Goal: Transaction & Acquisition: Purchase product/service

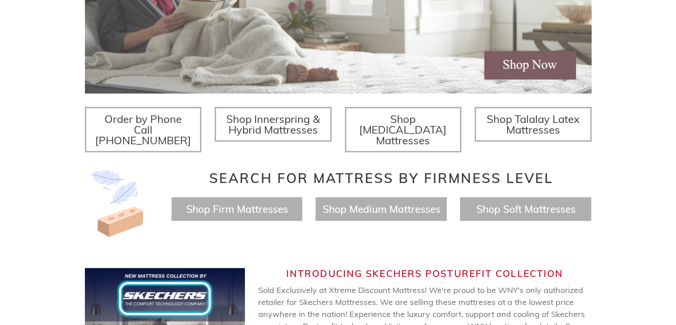
scroll to position [267, 0]
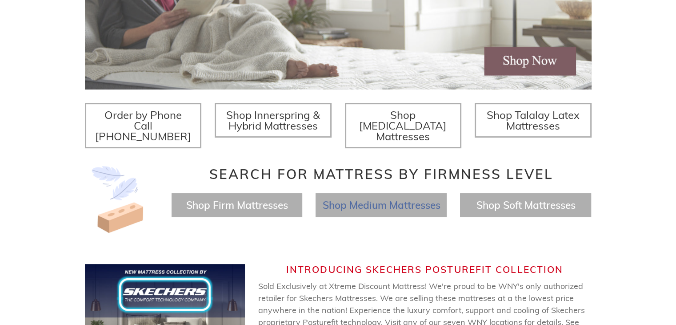
click at [366, 198] on span "Shop Medium Mattresses" at bounding box center [381, 204] width 118 height 13
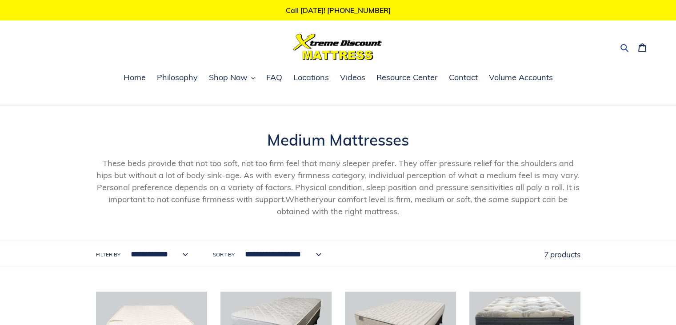
click at [622, 46] on icon "button" at bounding box center [625, 48] width 8 height 8
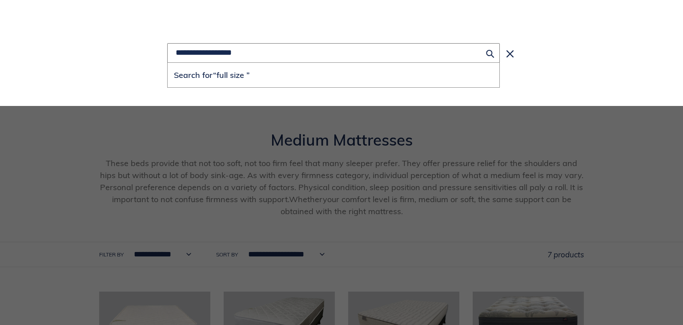
type input "**********"
click at [168, 63] on button "Search for “full size ”" at bounding box center [334, 75] width 332 height 24
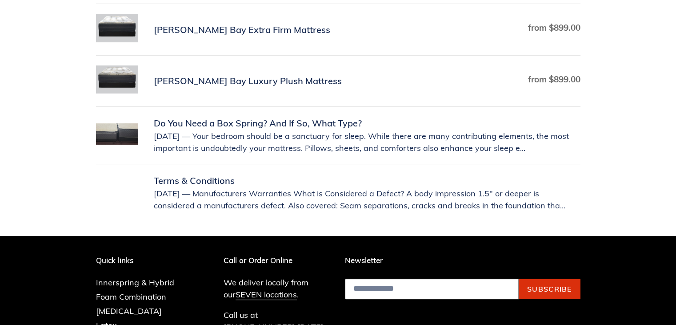
scroll to position [311, 0]
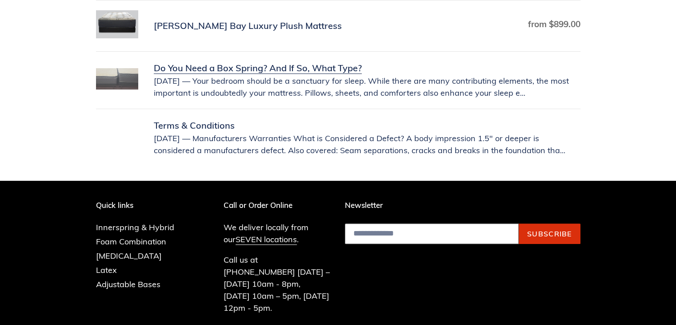
click at [288, 85] on link "Do You Need a Box Spring? And If So, What Type?" at bounding box center [338, 79] width 485 height 37
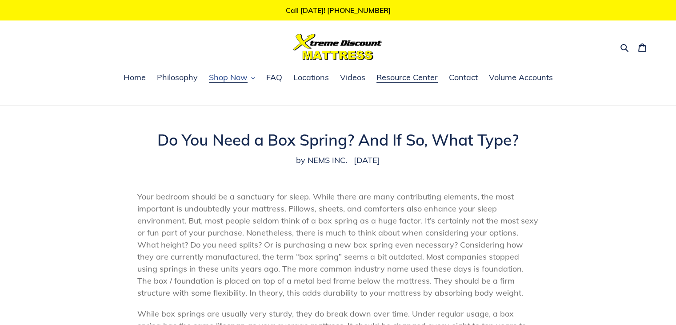
click at [218, 80] on span "Shop Now" at bounding box center [228, 77] width 39 height 11
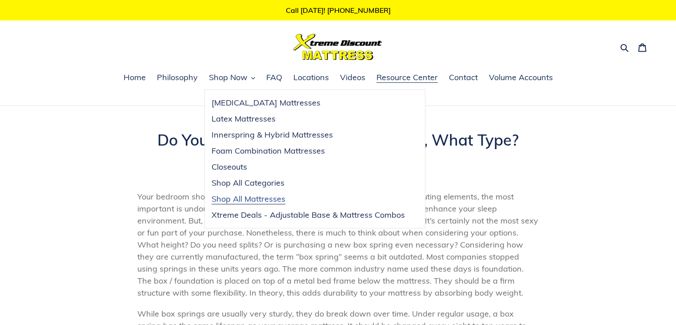
click at [226, 195] on span "Shop All Mattresses" at bounding box center [249, 198] width 74 height 11
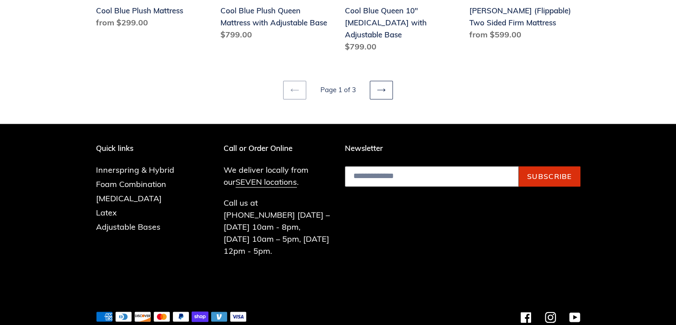
scroll to position [1287, 0]
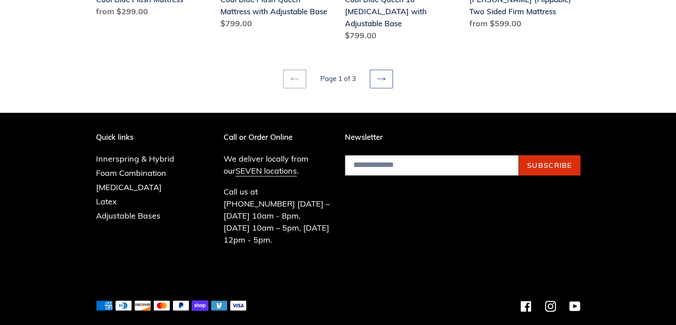
click at [381, 71] on link "Next page" at bounding box center [381, 78] width 23 height 19
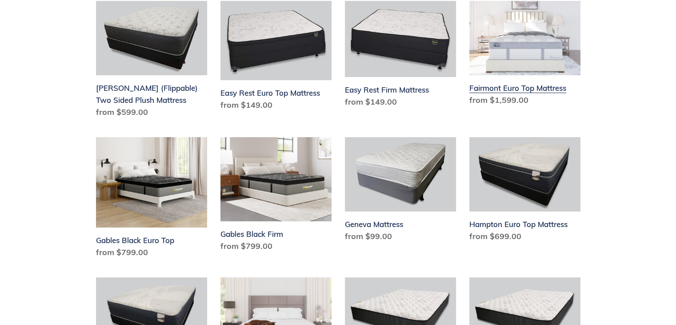
scroll to position [356, 0]
